Goal: Information Seeking & Learning: Learn about a topic

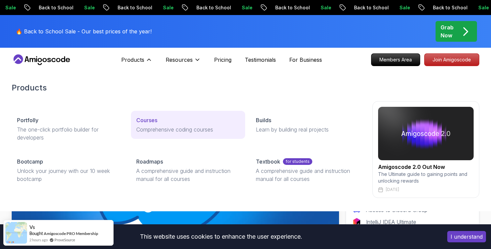
click at [154, 120] on p "Courses" at bounding box center [146, 120] width 21 height 8
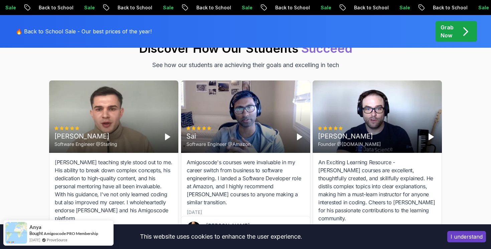
scroll to position [2308, 0]
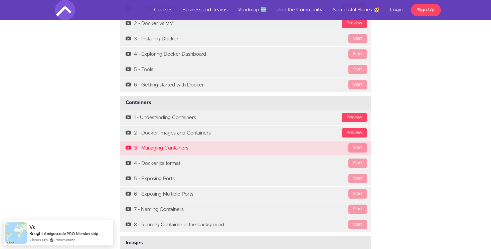
scroll to position [1730, 0]
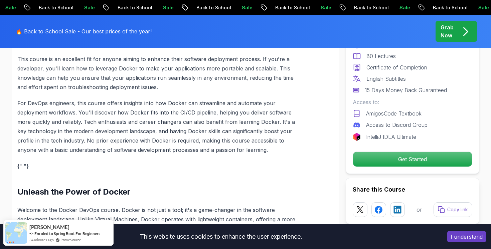
scroll to position [984, 0]
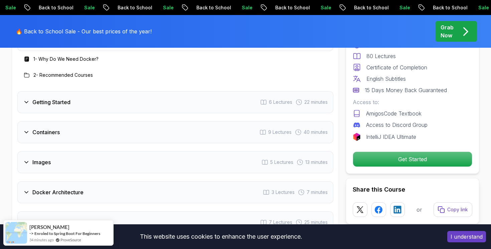
scroll to position [1178, 0]
click at [245, 99] on div "Getting Started 6 Lectures 22 minutes" at bounding box center [175, 102] width 316 height 22
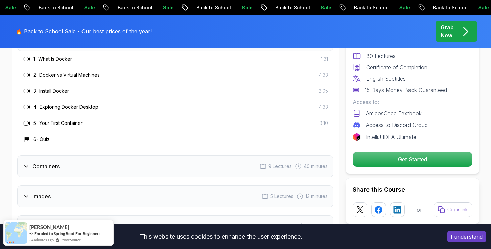
scroll to position [1268, 0]
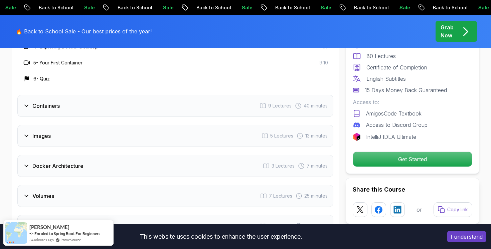
click at [227, 107] on div "Containers 9 Lectures 40 minutes" at bounding box center [175, 106] width 316 height 22
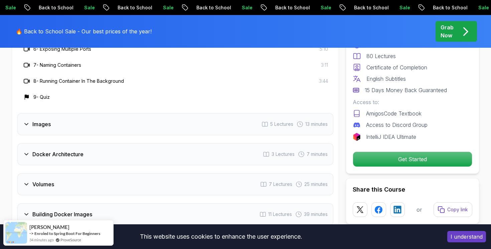
scroll to position [1363, 0]
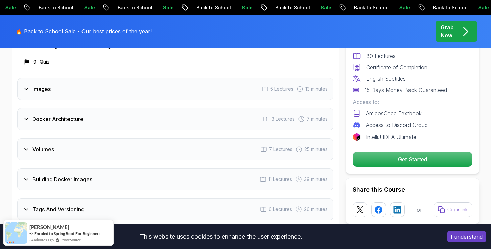
click at [210, 125] on div "Docker Architecture 3 Lectures 7 minutes" at bounding box center [175, 119] width 316 height 22
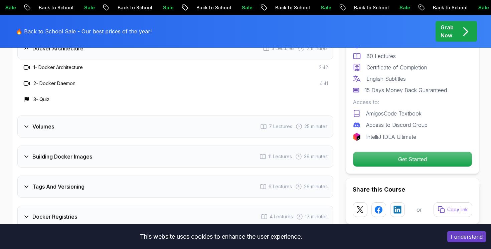
scroll to position [1288, 0]
click at [210, 125] on div "Volumes 7 Lectures 25 minutes" at bounding box center [175, 128] width 316 height 22
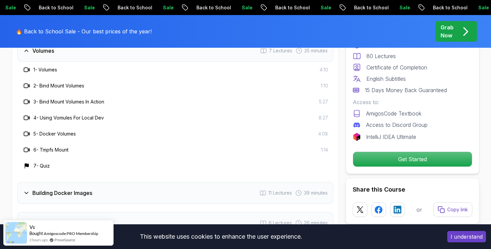
scroll to position [1319, 0]
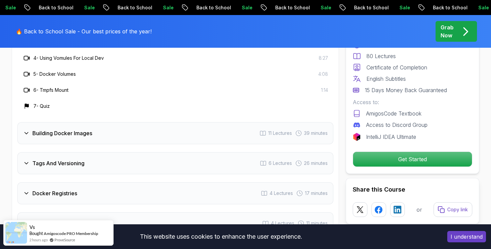
click at [163, 168] on div "Tags And Versioning 6 Lectures 26 minutes" at bounding box center [175, 163] width 316 height 22
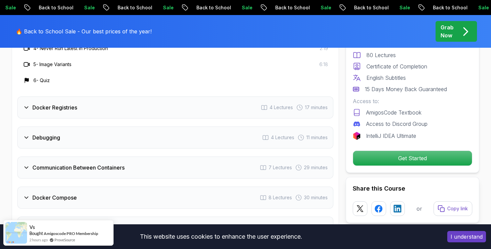
click at [163, 168] on div "Communication Between Containers 7 Lectures 29 minutes" at bounding box center [175, 168] width 316 height 22
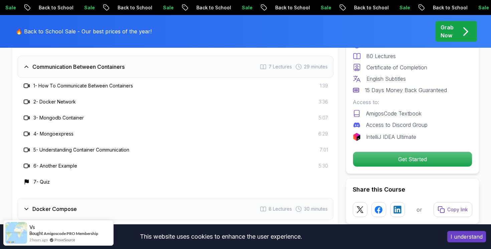
scroll to position [1442, 0]
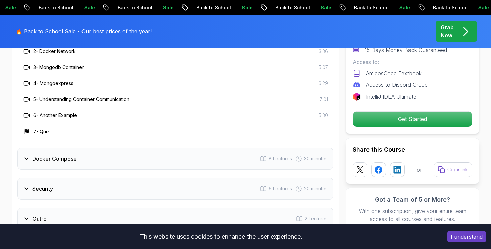
click at [162, 167] on div "Docker Compose 8 Lectures 30 minutes" at bounding box center [175, 159] width 316 height 22
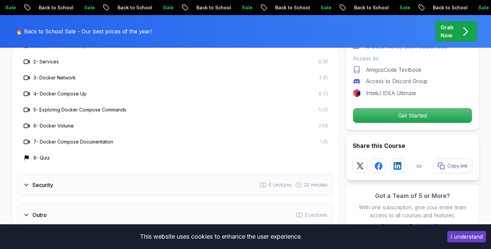
scroll to position [1524, 0]
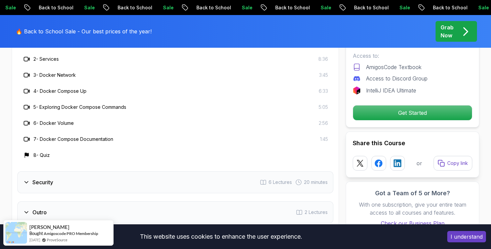
click at [150, 186] on div "Security 6 Lectures 20 minutes" at bounding box center [175, 182] width 316 height 22
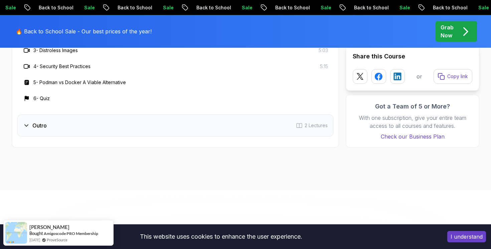
scroll to position [1527, 0]
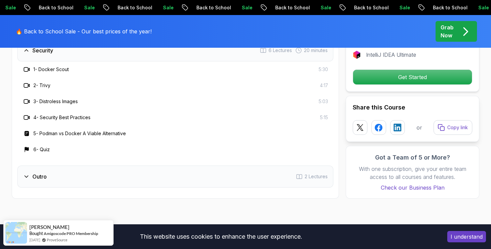
click at [150, 186] on div "Outro 2 Lectures" at bounding box center [175, 177] width 316 height 22
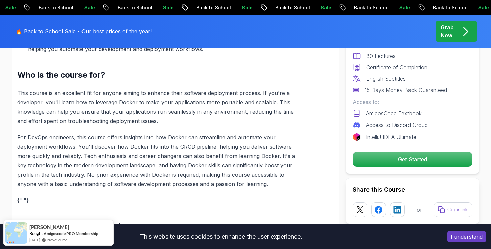
scroll to position [665, 0]
